Goal: Information Seeking & Learning: Check status

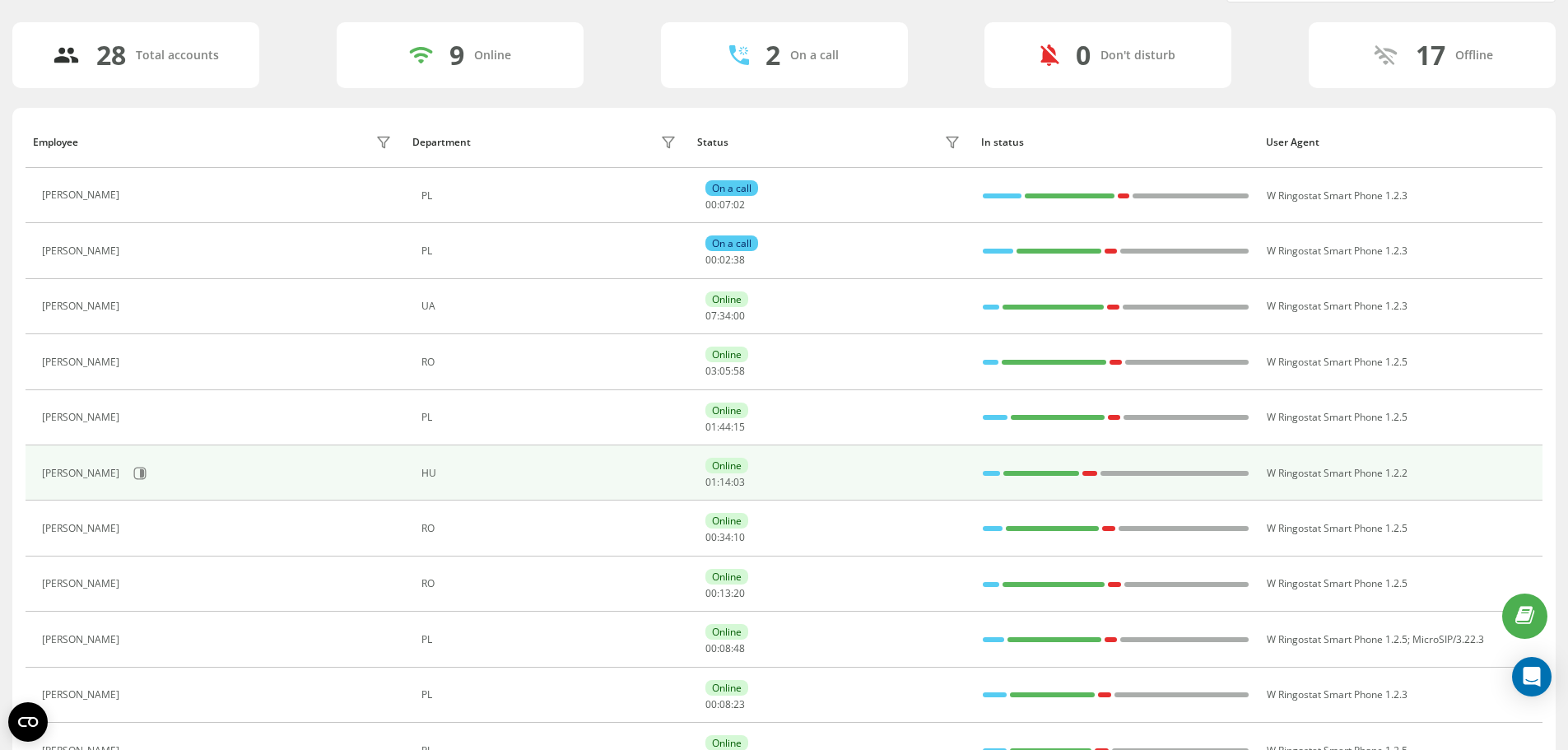
scroll to position [189, 0]
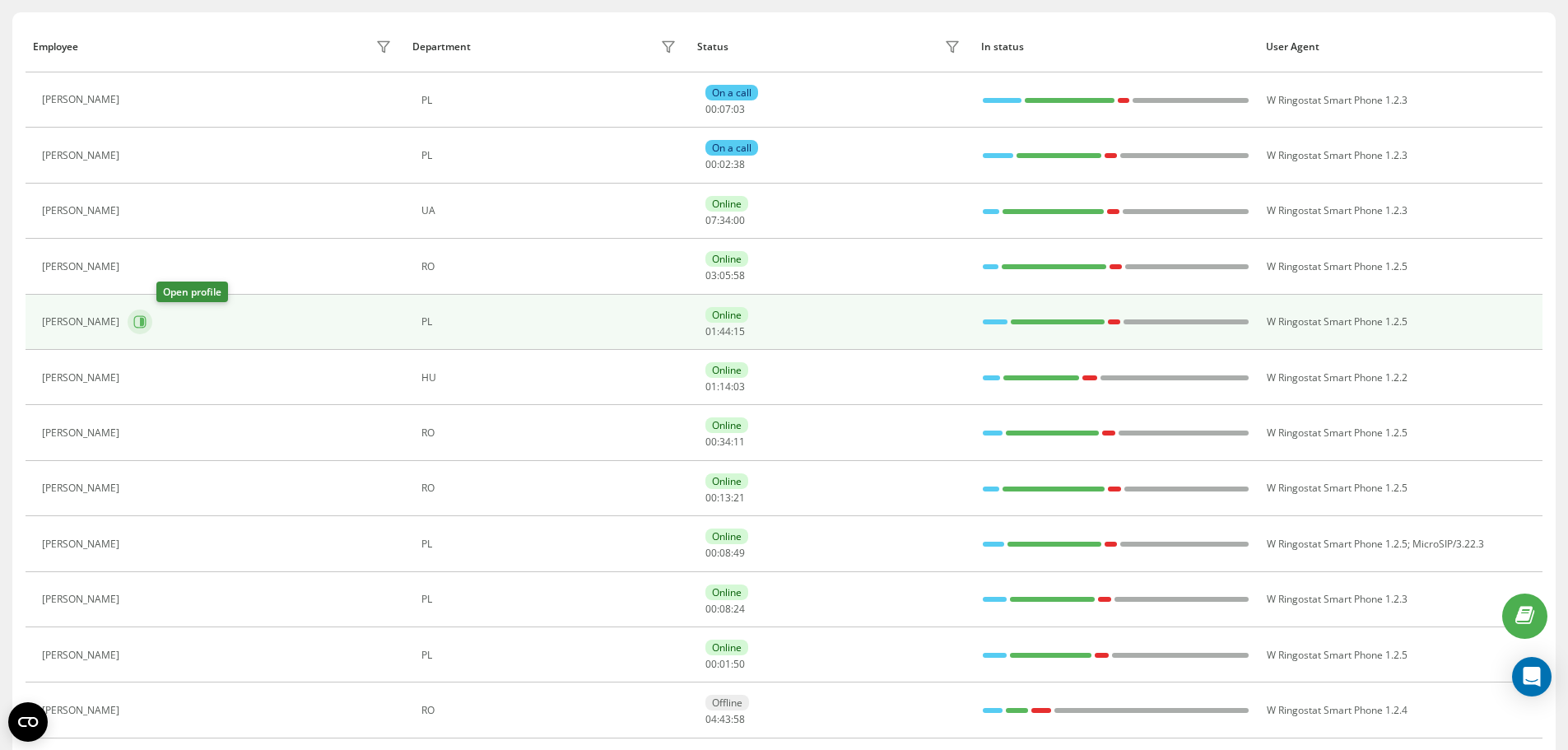
click at [147, 319] on icon at bounding box center [140, 322] width 13 height 13
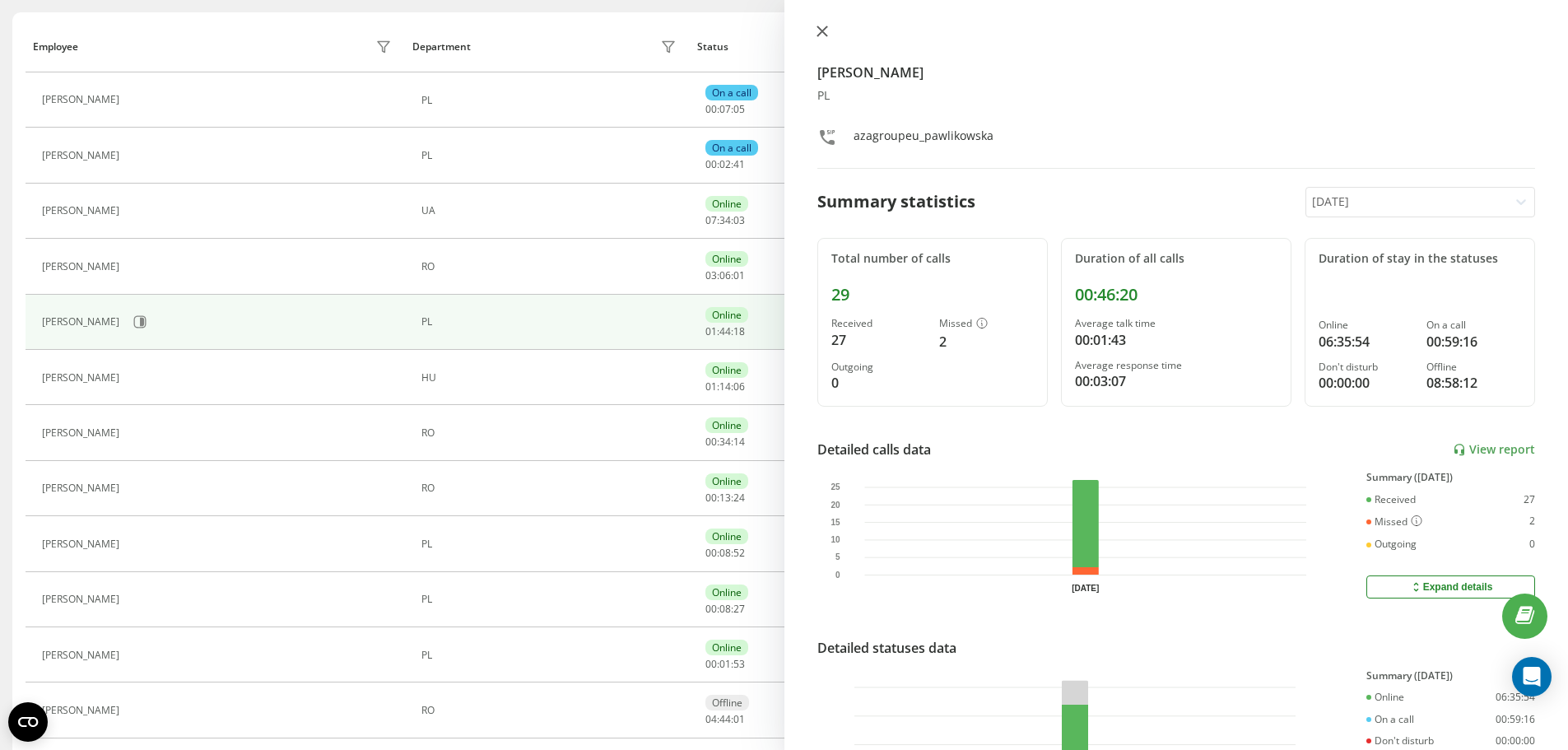
click at [815, 36] on button at bounding box center [822, 32] width 22 height 16
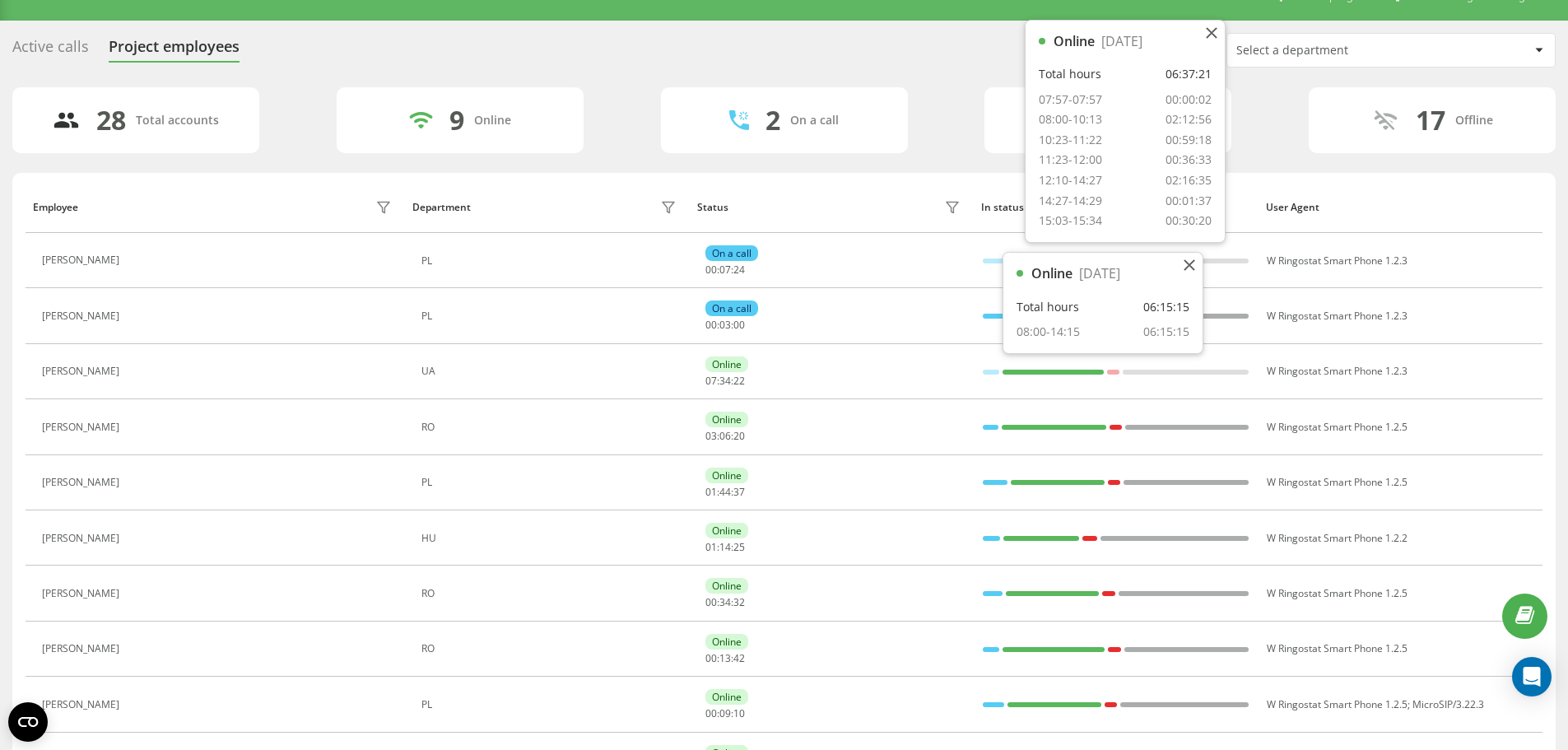
scroll to position [25, 0]
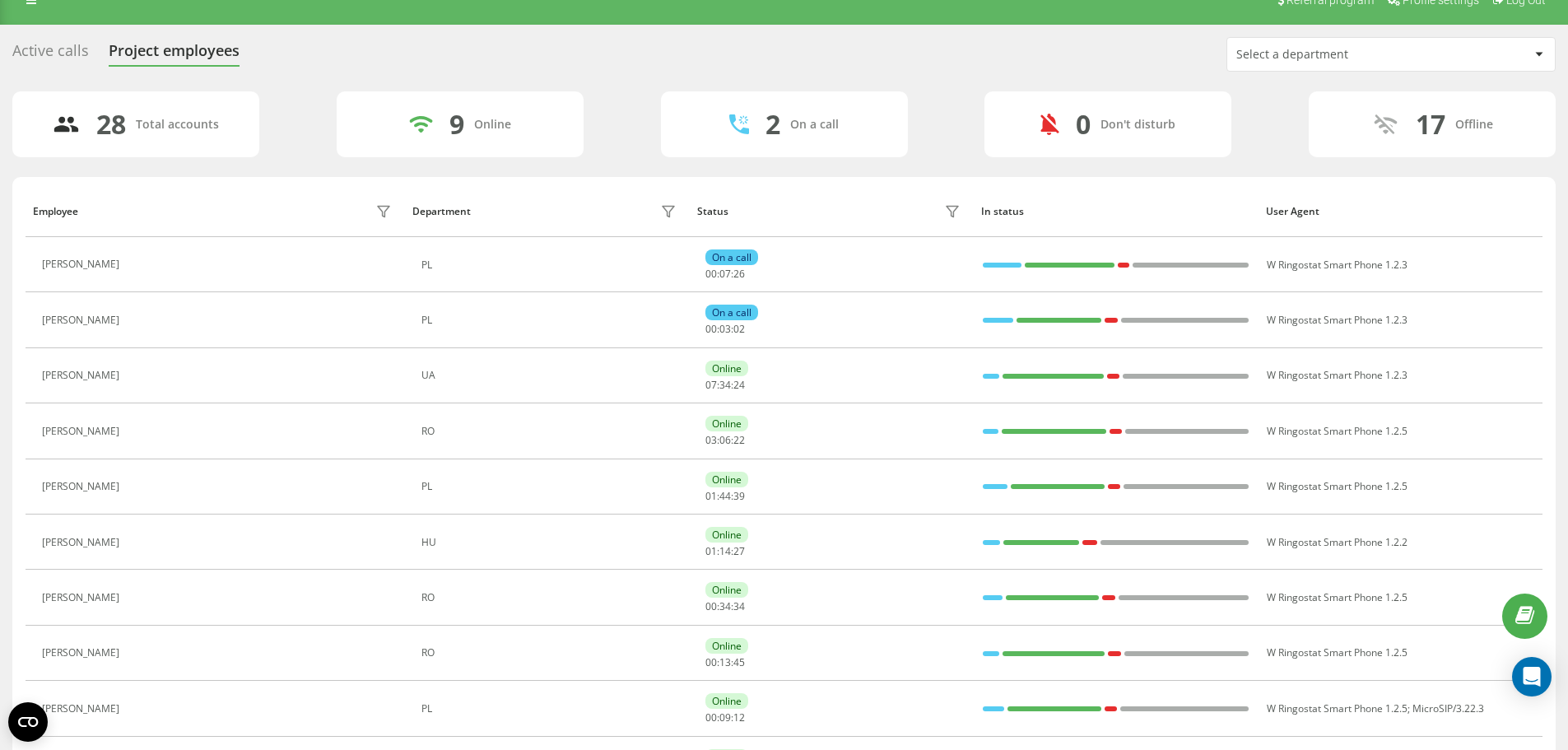
click at [1085, 190] on th "In status" at bounding box center [1115, 211] width 285 height 51
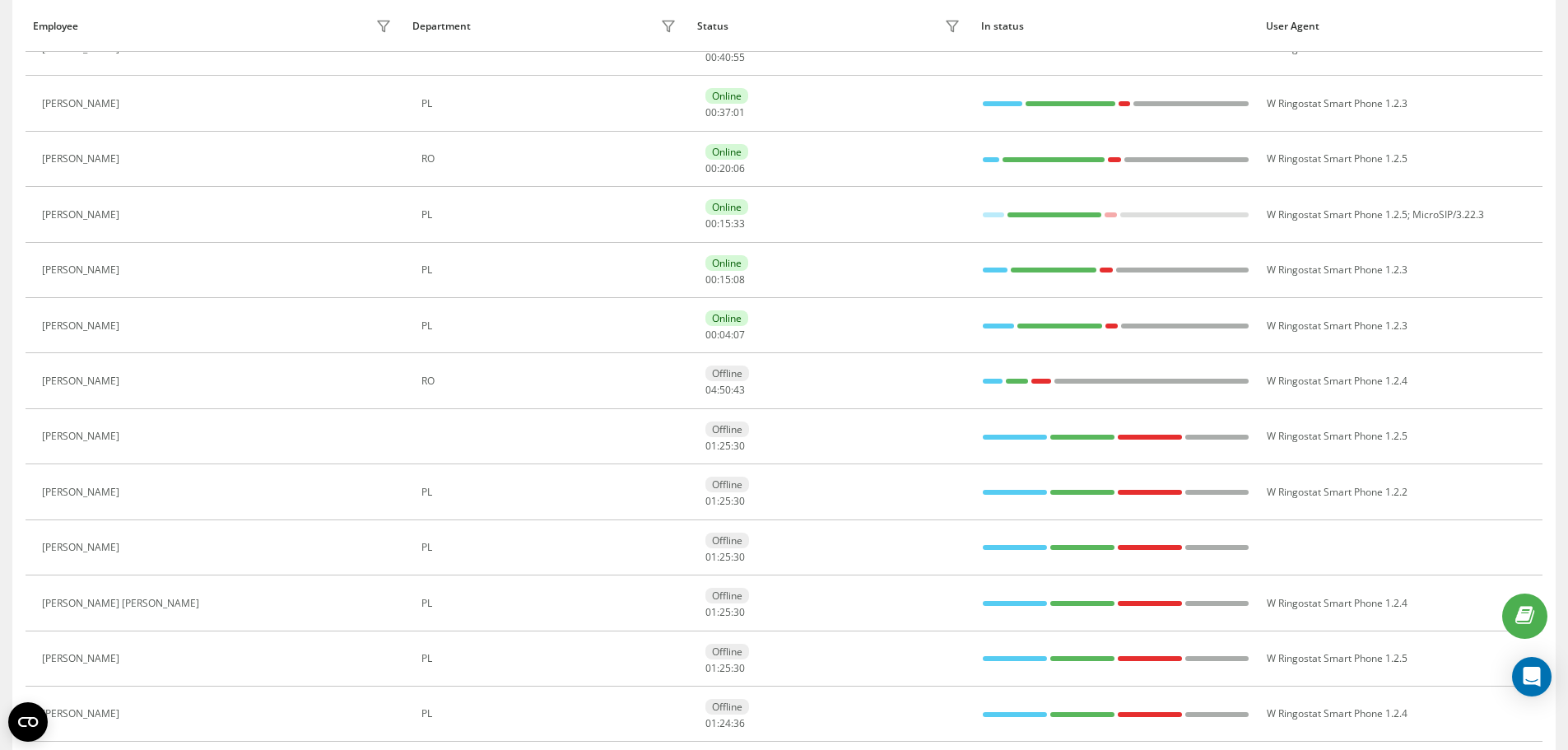
scroll to position [19, 0]
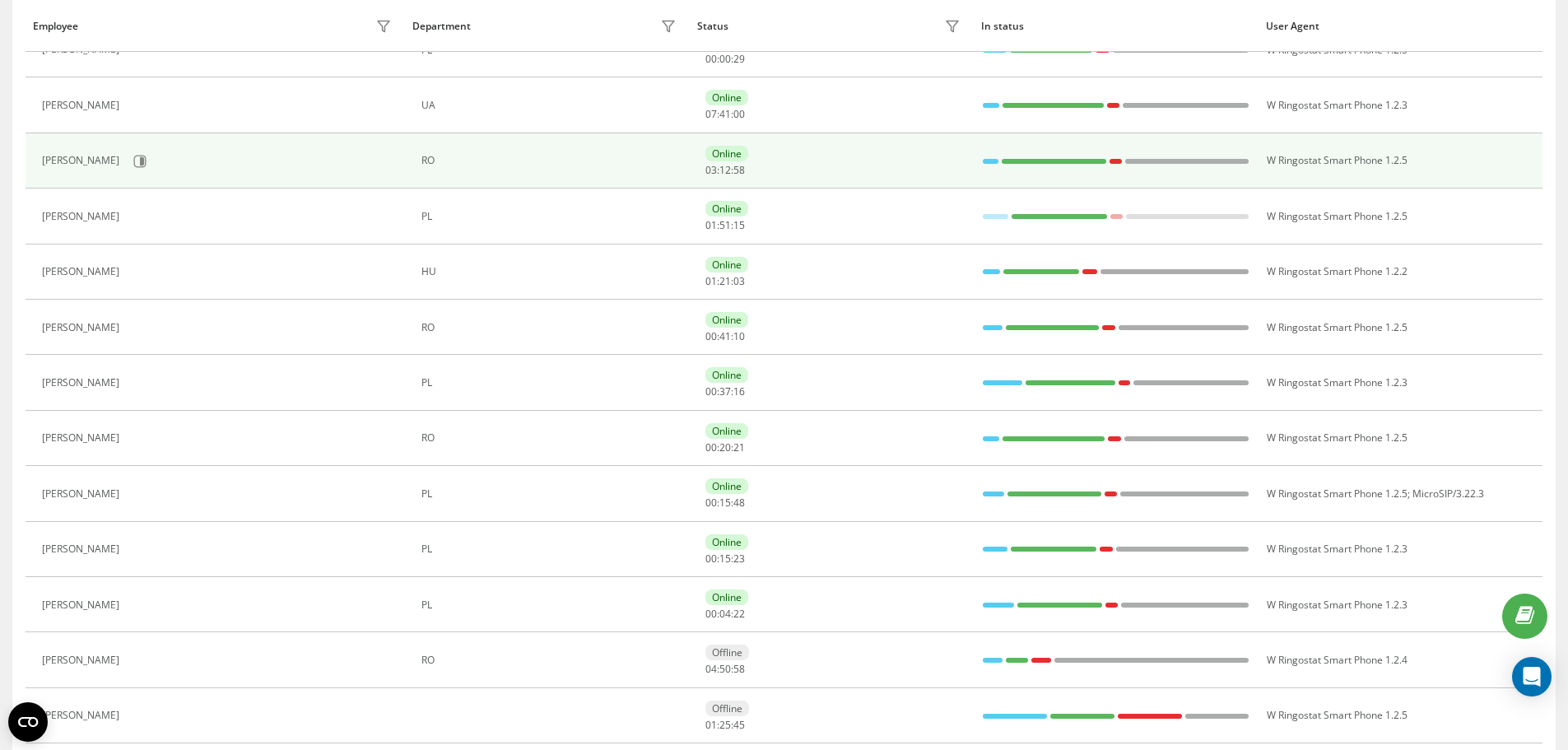
scroll to position [211, 0]
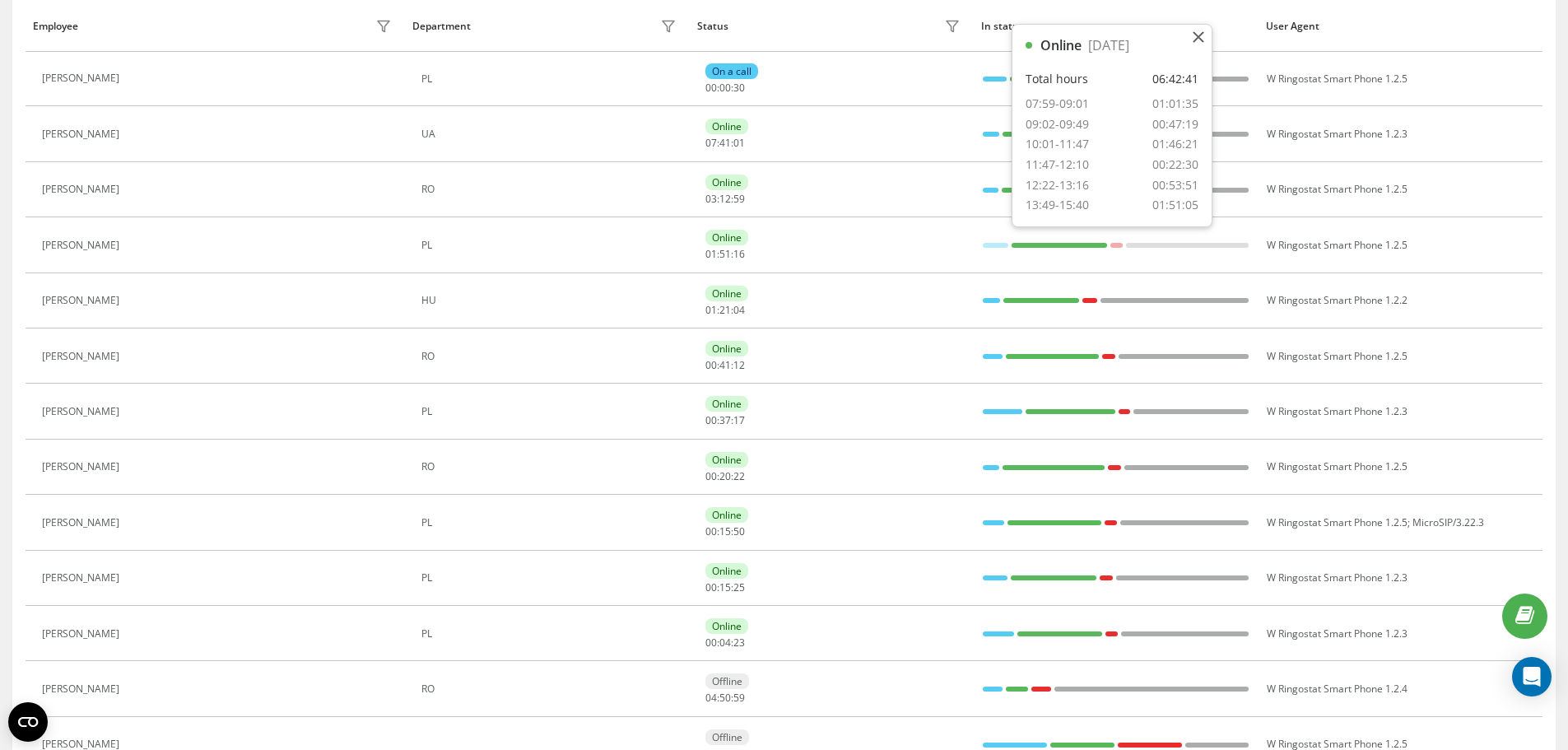
click at [18, 234] on div "Employee Department Status In status User Agent [PERSON_NAME] PL On a call 00 :…" at bounding box center [784, 738] width 1543 height 1496
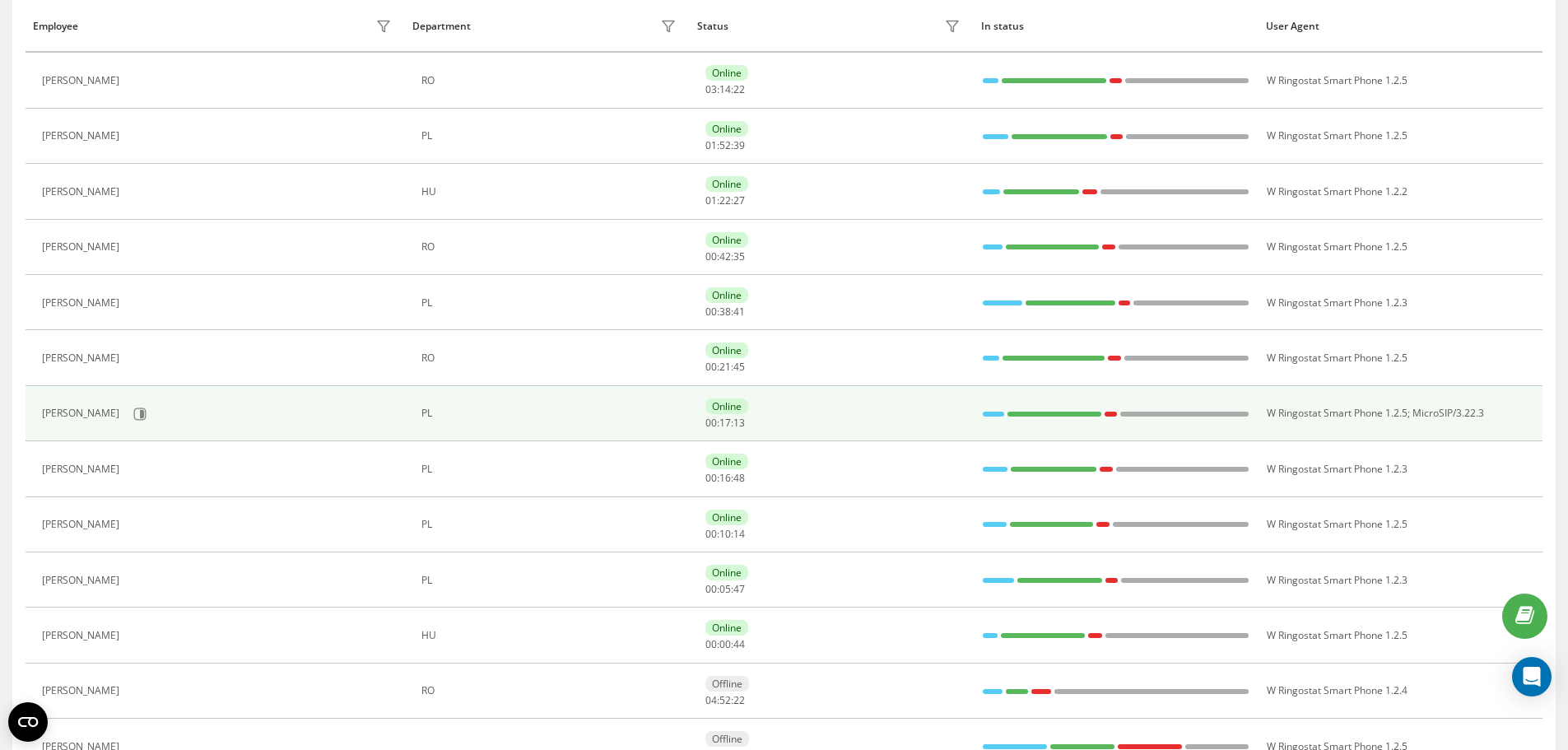
scroll to position [293, 0]
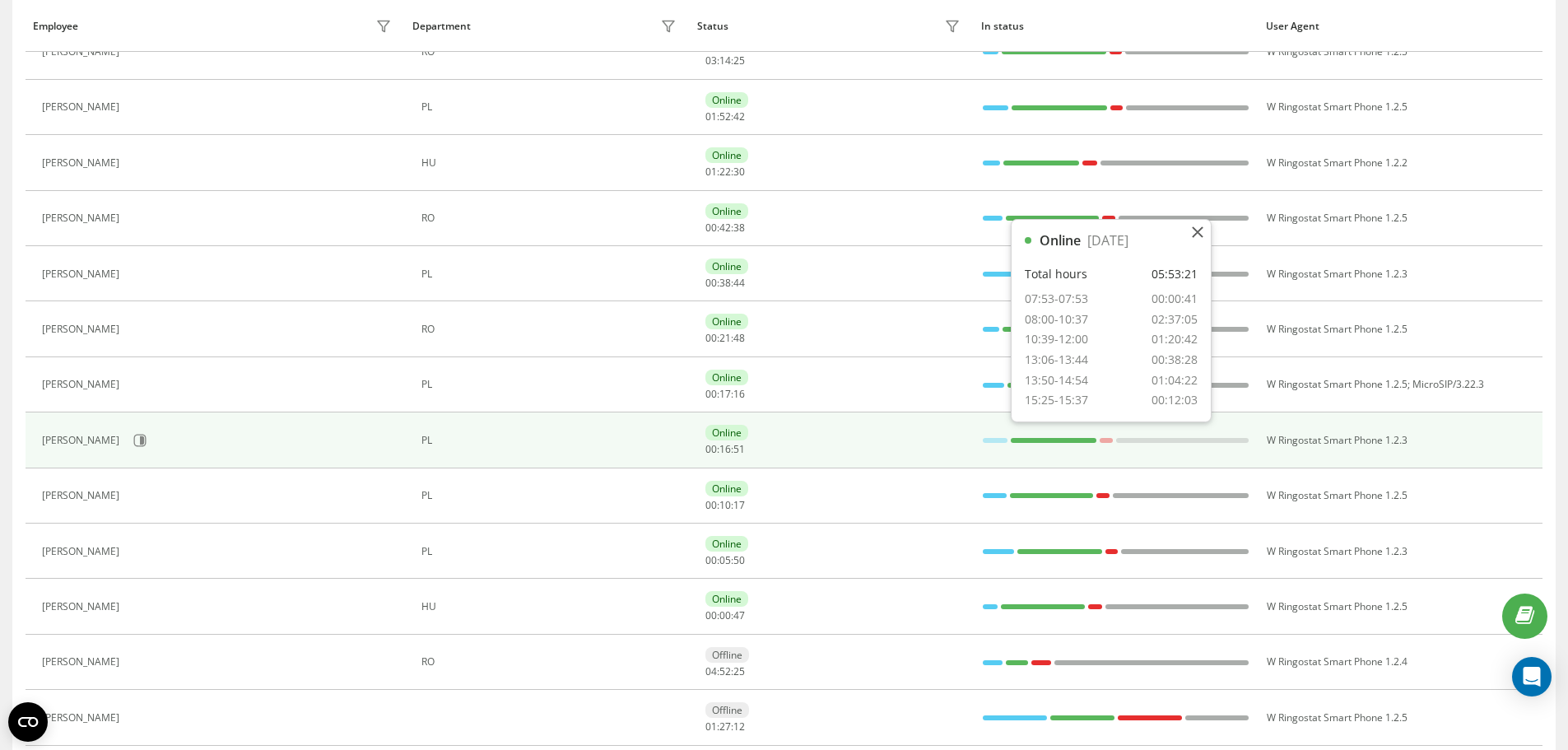
click at [1051, 439] on div at bounding box center [1053, 441] width 85 height 5
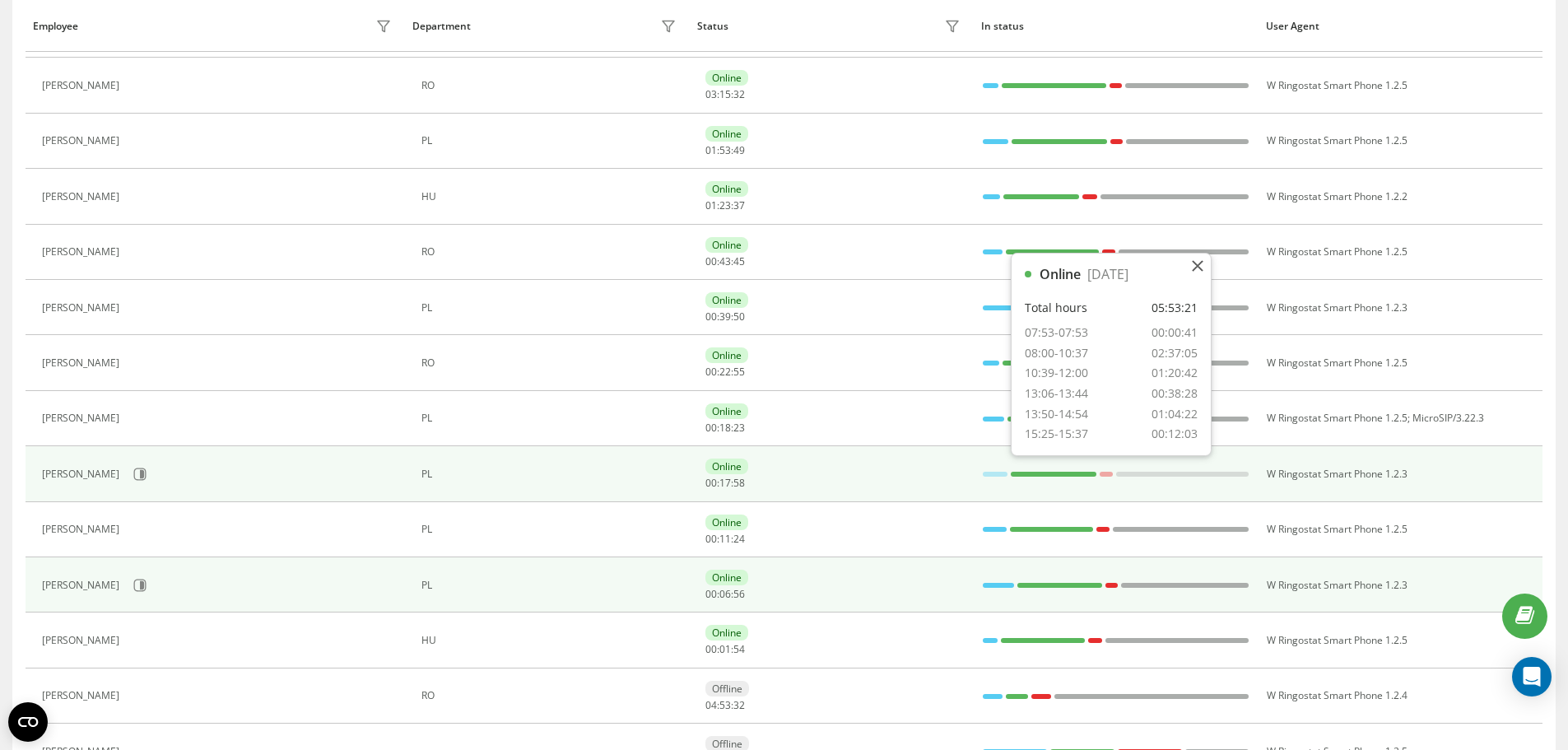
scroll to position [384, 0]
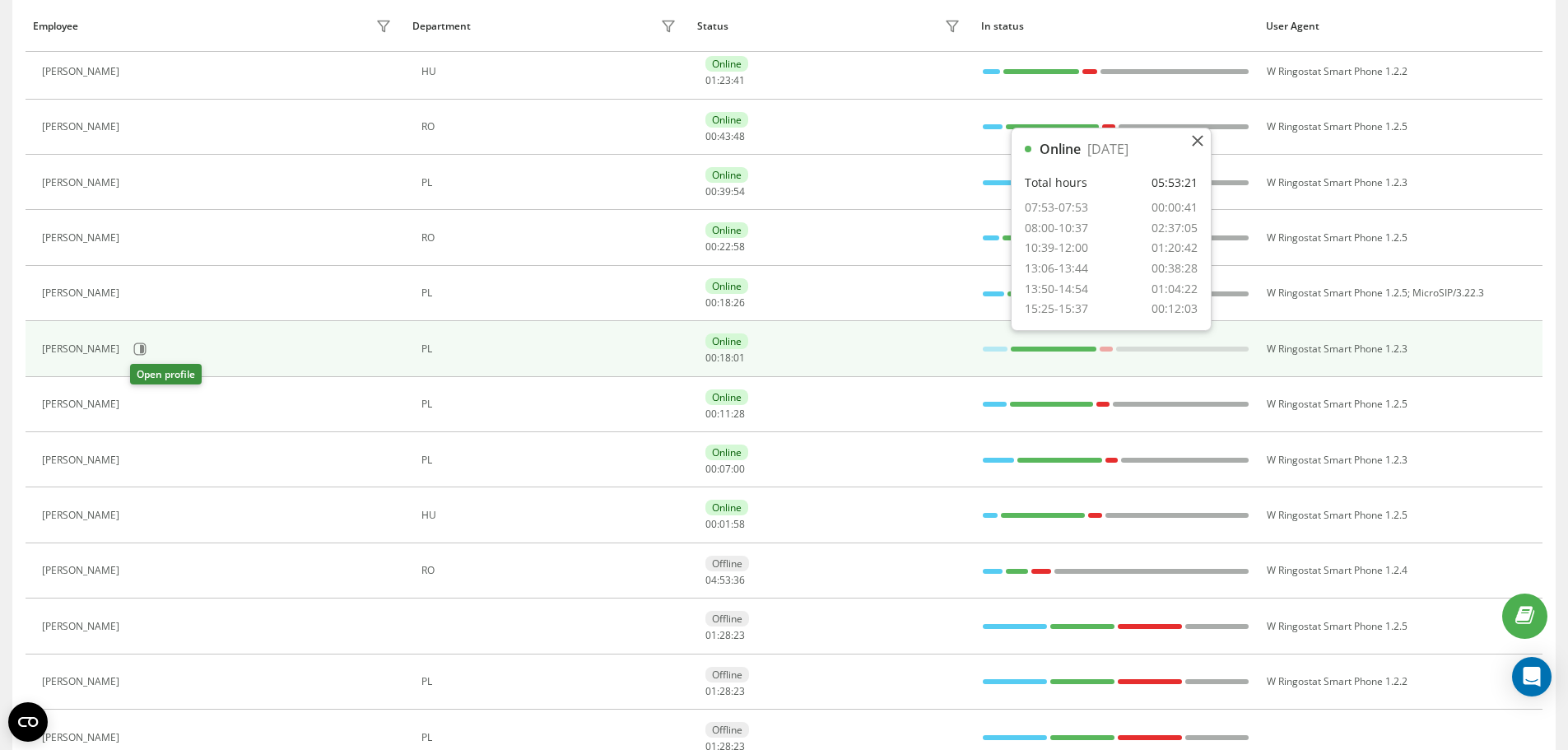
click at [143, 405] on icon at bounding box center [138, 404] width 13 height 13
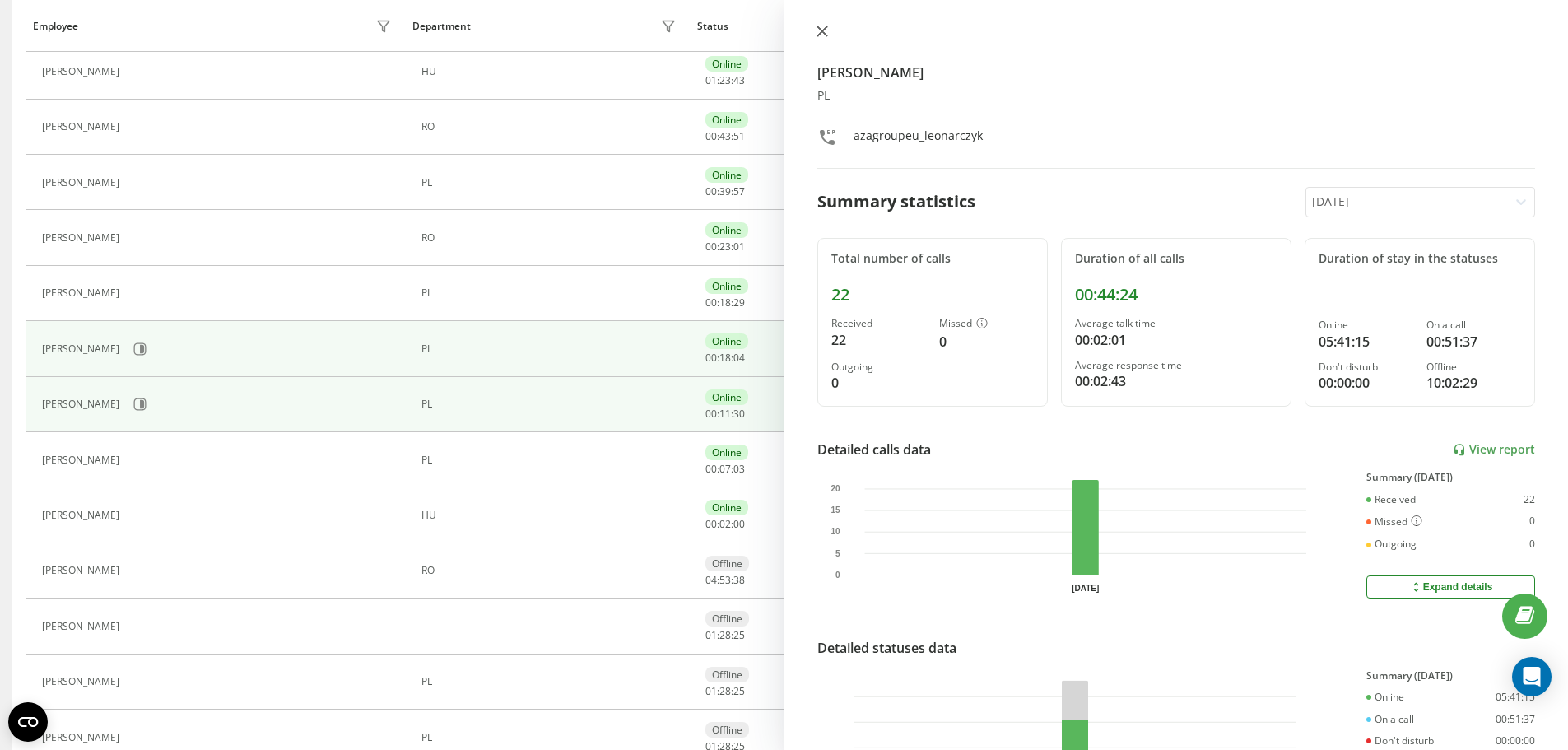
click at [820, 32] on icon at bounding box center [822, 32] width 12 height 12
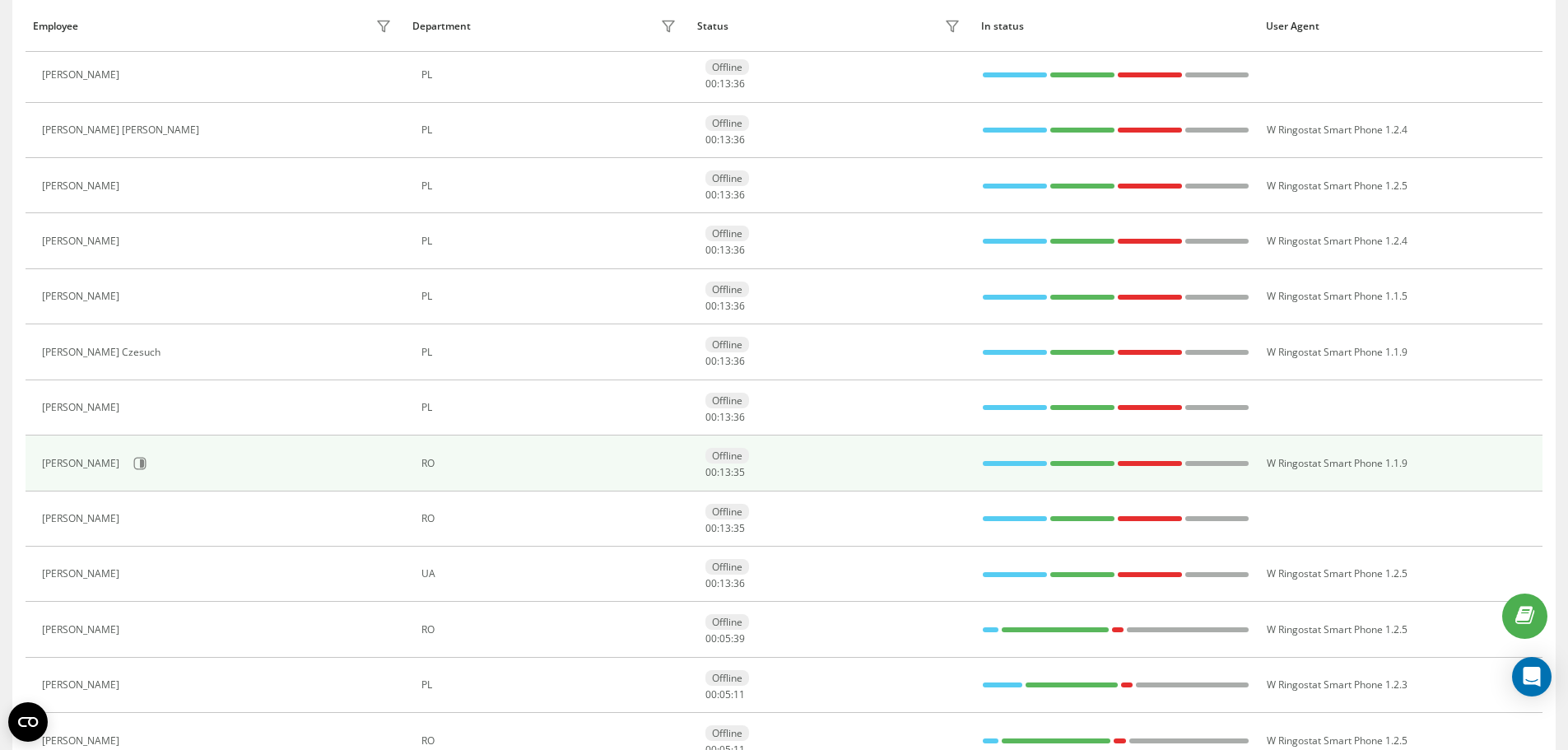
scroll to position [905, 0]
